Goal: Transaction & Acquisition: Purchase product/service

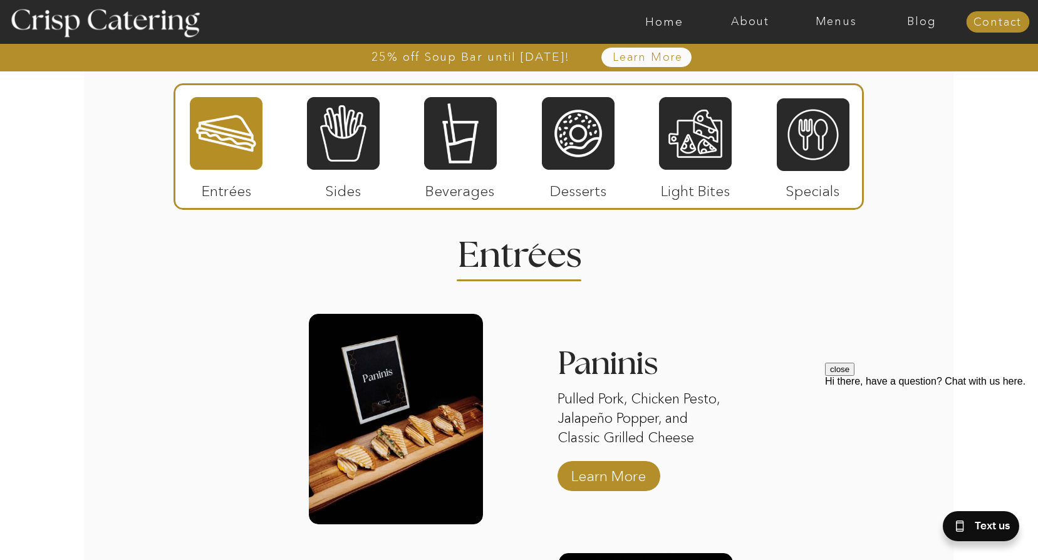
scroll to position [1441, 0]
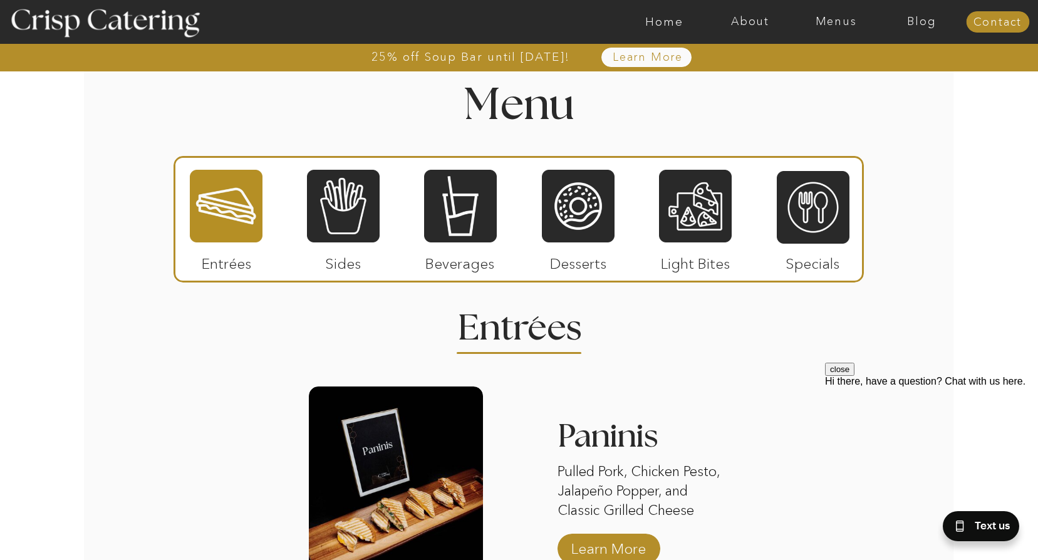
click at [180, 212] on div at bounding box center [519, 219] width 691 height 127
click at [238, 214] on div at bounding box center [226, 206] width 73 height 75
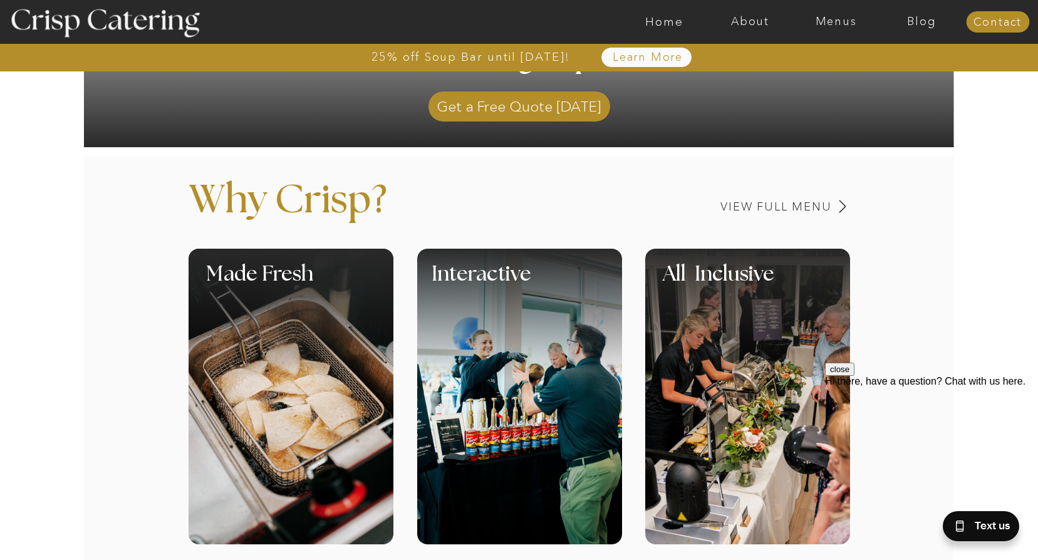
scroll to position [294, 0]
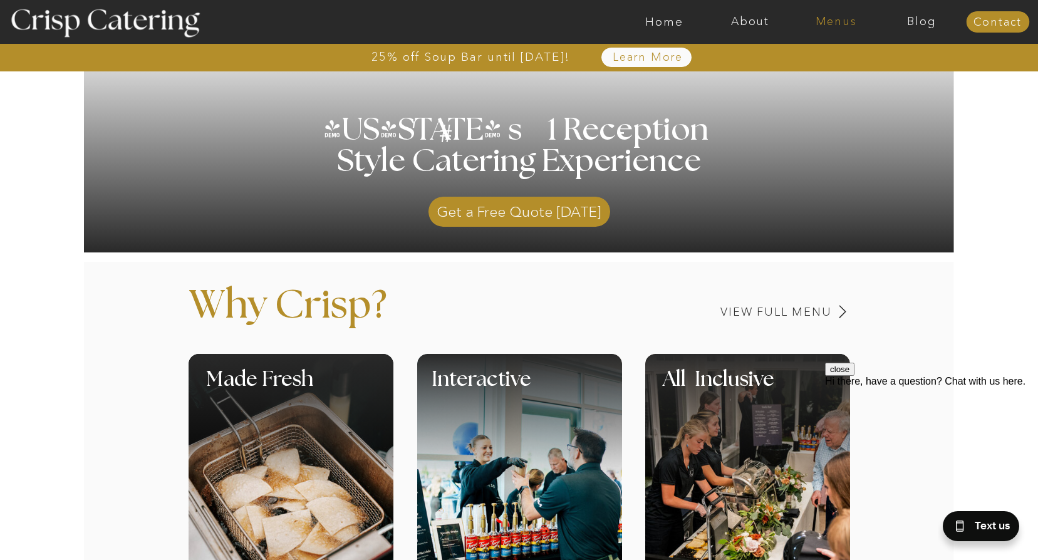
click at [832, 21] on nav "Menus" at bounding box center [836, 22] width 86 height 13
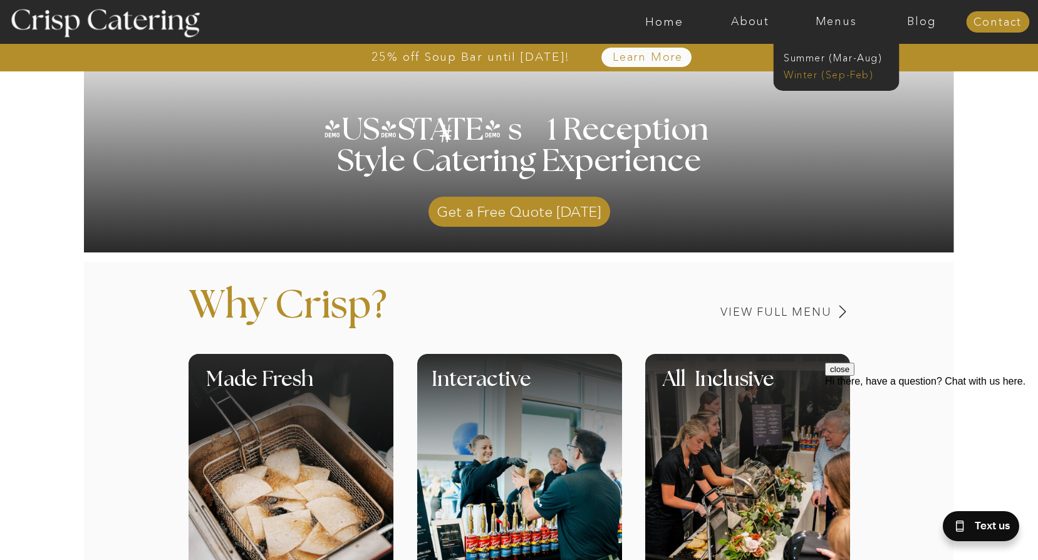
click at [825, 73] on nav "Winter (Sep-Feb)" at bounding box center [835, 74] width 103 height 12
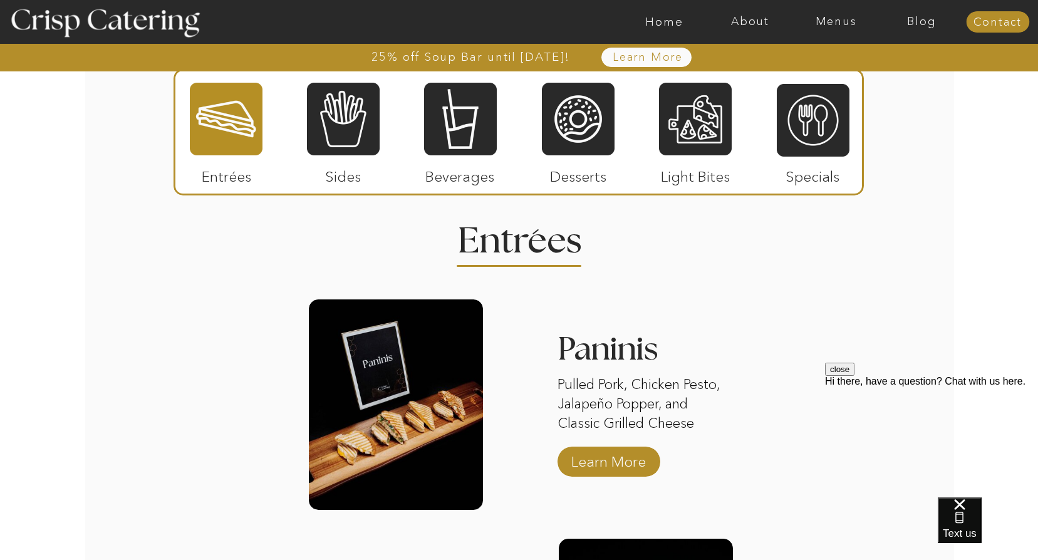
scroll to position [1316, 0]
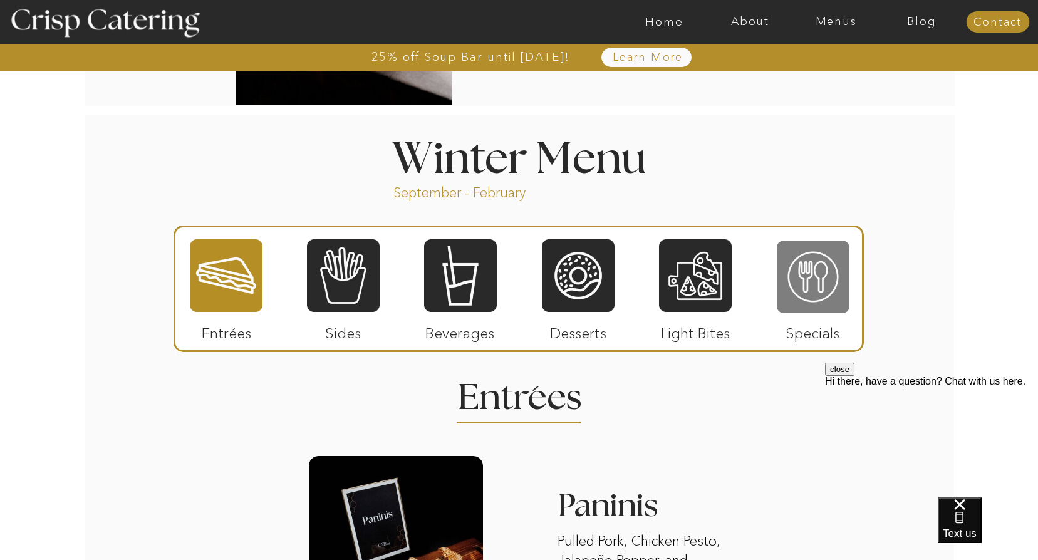
click at [829, 269] on div at bounding box center [813, 276] width 73 height 75
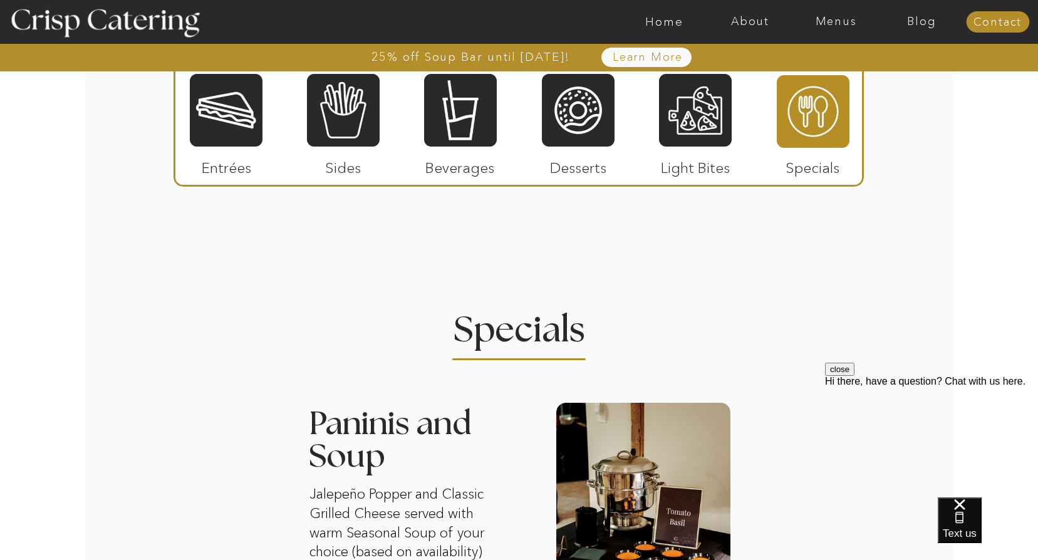
scroll to position [1567, 0]
